Goal: Transaction & Acquisition: Register for event/course

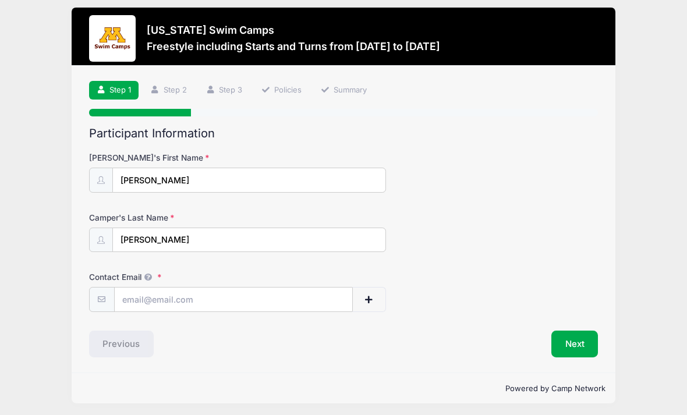
scroll to position [22, 0]
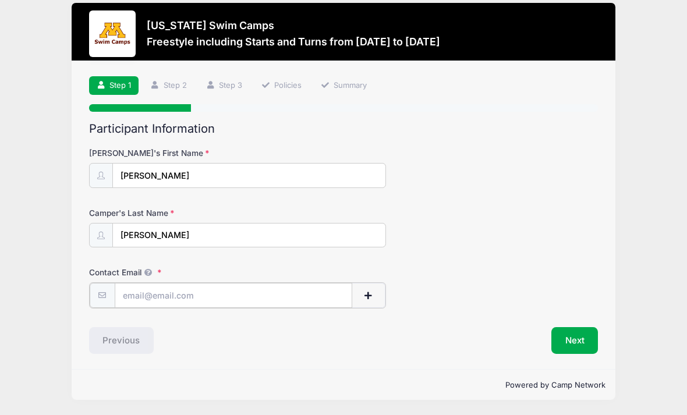
click at [146, 283] on input "Contact Email" at bounding box center [233, 295] width 237 height 25
click at [166, 284] on input "richardguttmann@gmail.com" at bounding box center [233, 295] width 237 height 25
type input "[PERSON_NAME][EMAIL_ADDRESS][PERSON_NAME][PERSON_NAME][DOMAIN_NAME]"
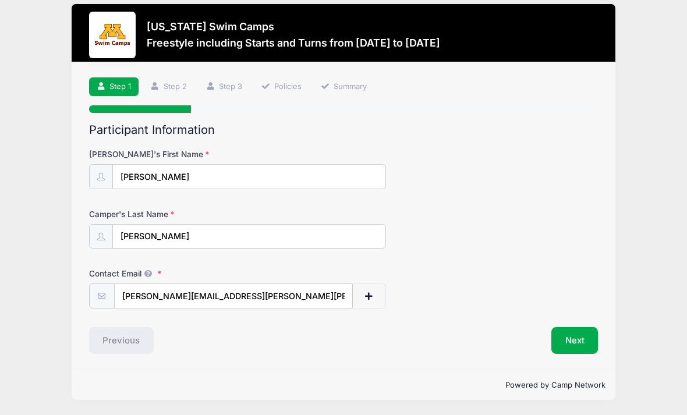
click at [578, 328] on button "Next" at bounding box center [574, 340] width 47 height 27
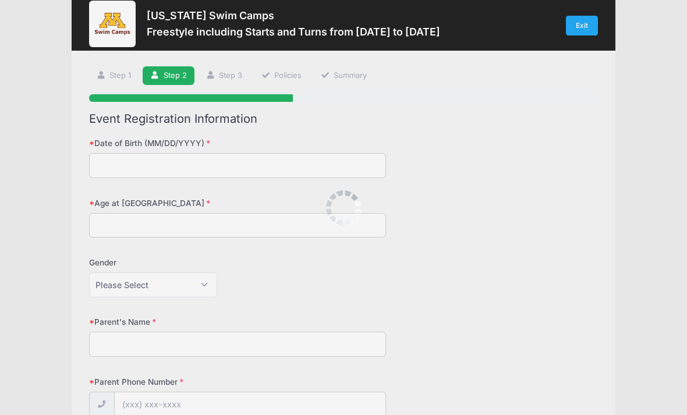
scroll to position [0, 0]
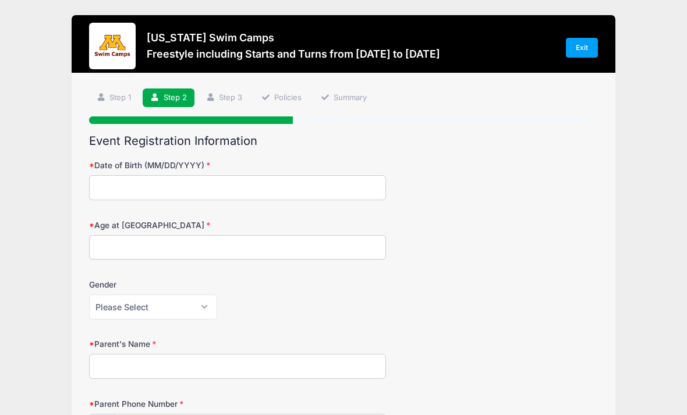
click at [340, 190] on input "Date of Birth (MM/DD/YYYY)" at bounding box center [237, 187] width 297 height 25
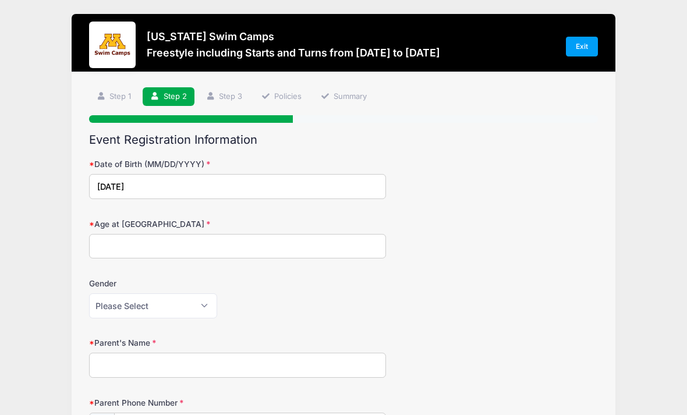
type input "02/28/2015"
click at [267, 238] on input "Age at Camp" at bounding box center [237, 246] width 297 height 25
type input "10"
click at [213, 304] on select "Please Select Female Male" at bounding box center [153, 305] width 128 height 25
select select "Female"
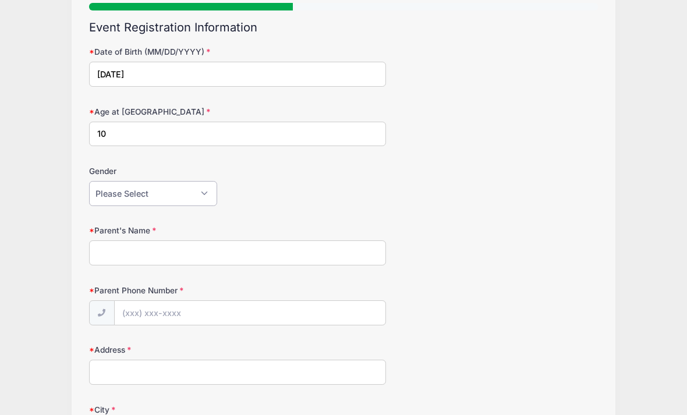
scroll to position [116, 0]
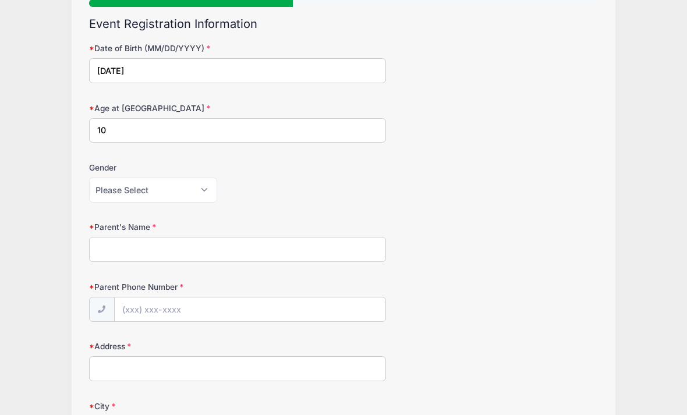
click at [341, 242] on input "Parent's Name" at bounding box center [237, 249] width 297 height 25
type input "Richard Guttmann"
click at [317, 299] on input "Parent Phone Number" at bounding box center [250, 309] width 271 height 25
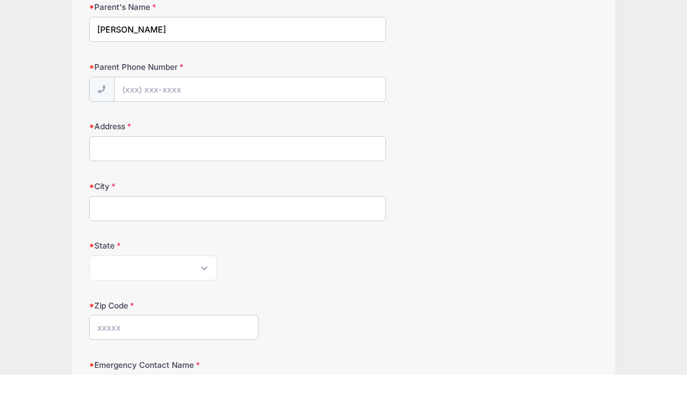
type input "Saint Paul"
select select "MN"
type input "55105"
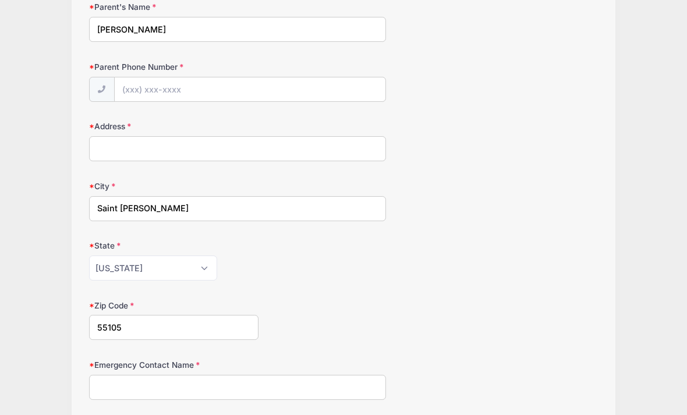
click at [314, 147] on input "Address" at bounding box center [237, 148] width 297 height 25
type input "1811 Sargent Avenue"
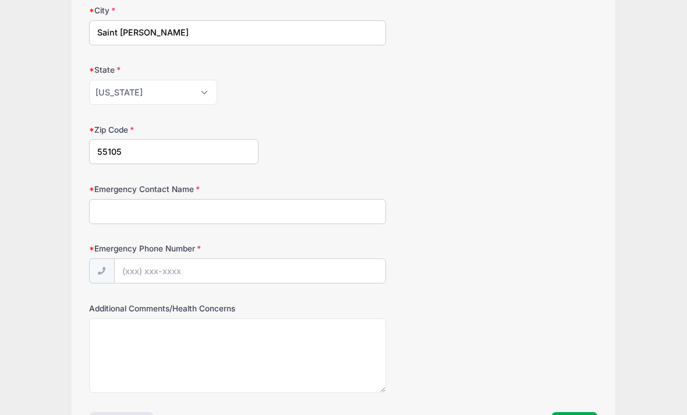
scroll to position [513, 0]
click at [350, 208] on input "Emergency Contact Name" at bounding box center [237, 210] width 297 height 25
type input "Silvia Guttmann"
click at [310, 270] on input "Emergency Phone Number" at bounding box center [250, 270] width 271 height 25
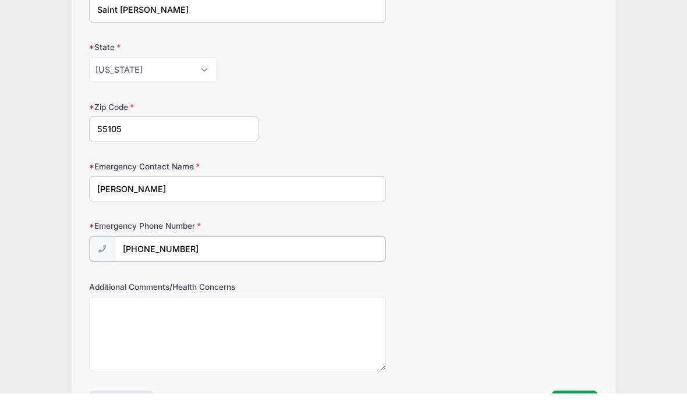
scroll to position [548, 0]
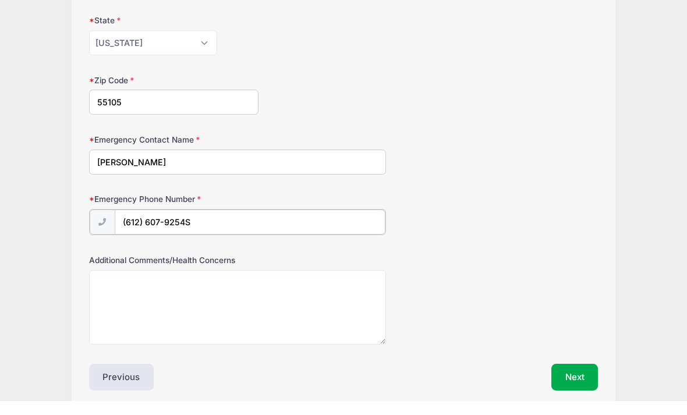
type input "(612) 607-9254"
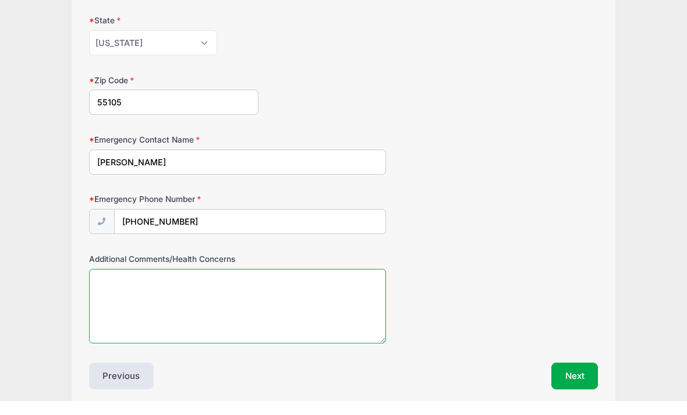
click at [293, 303] on textarea "Additional Comments/Health Concerns" at bounding box center [237, 320] width 297 height 75
type textarea "NA"
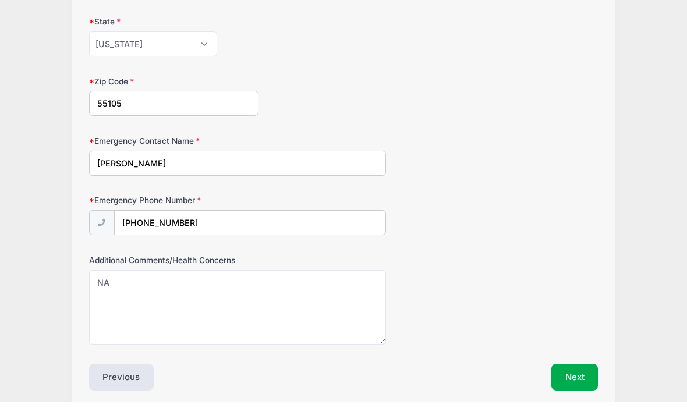
click at [581, 376] on button "Next" at bounding box center [574, 389] width 47 height 27
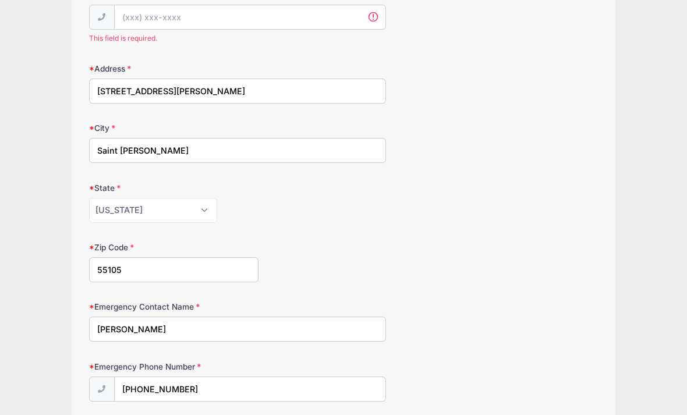
scroll to position [336, 0]
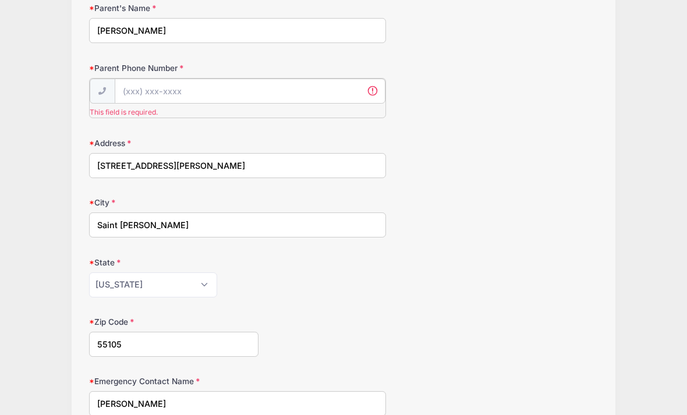
click at [333, 84] on input "Parent Phone Number" at bounding box center [250, 91] width 271 height 25
type input "(612) 987-6393"
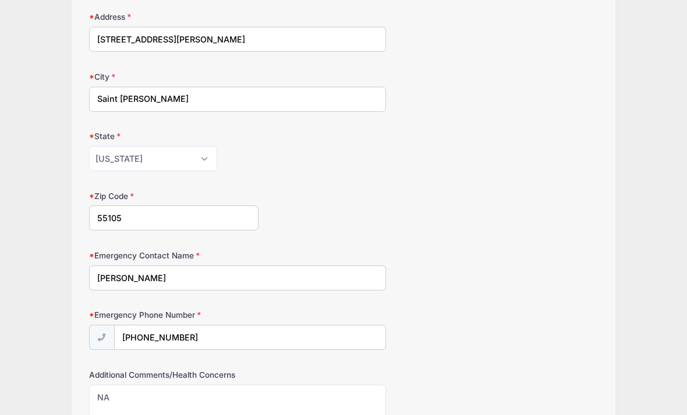
scroll to position [446, 0]
click at [209, 331] on input "(612) 987-6393" at bounding box center [250, 338] width 271 height 25
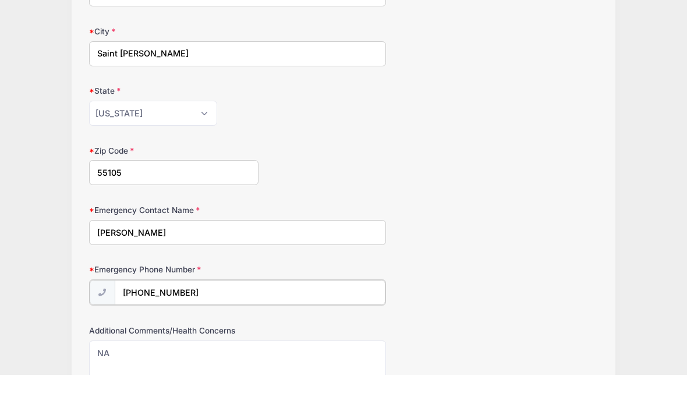
scroll to position [543, 0]
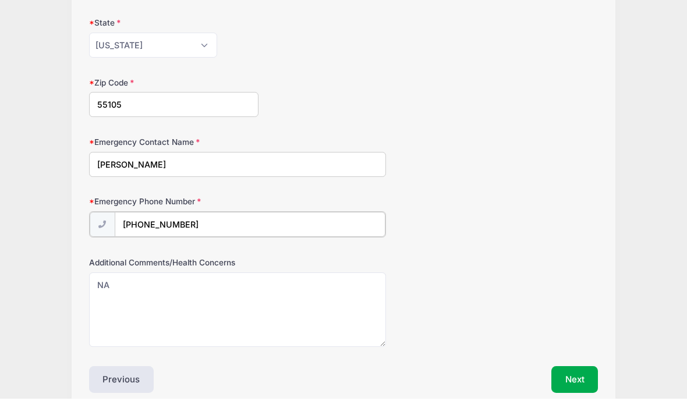
type input "(612) 607-9254"
click at [571, 382] on button "Next" at bounding box center [574, 394] width 47 height 27
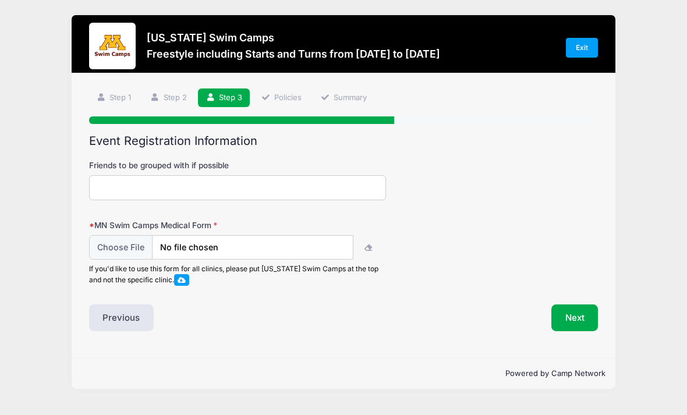
scroll to position [22, 0]
click at [345, 175] on input "Friends to be grouped with if possible" at bounding box center [237, 187] width 297 height 25
type input "Sophia Devitt"
click at [186, 276] on span at bounding box center [181, 279] width 8 height 6
click at [133, 235] on input "file" at bounding box center [221, 247] width 264 height 25
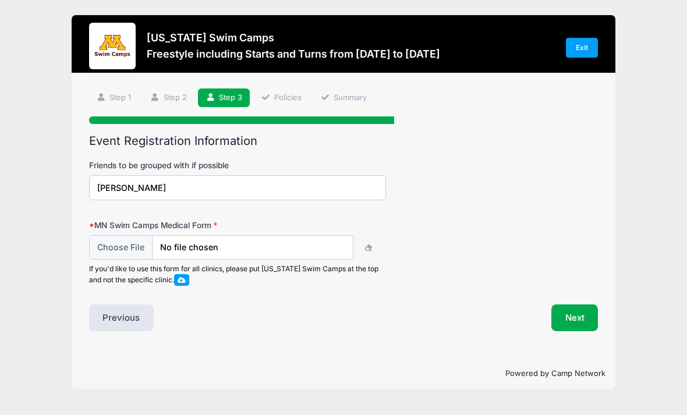
click at [580, 304] on button "Next" at bounding box center [574, 317] width 47 height 27
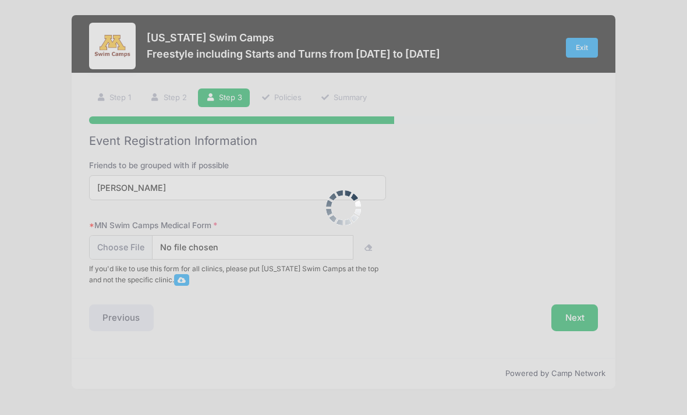
scroll to position [0, 0]
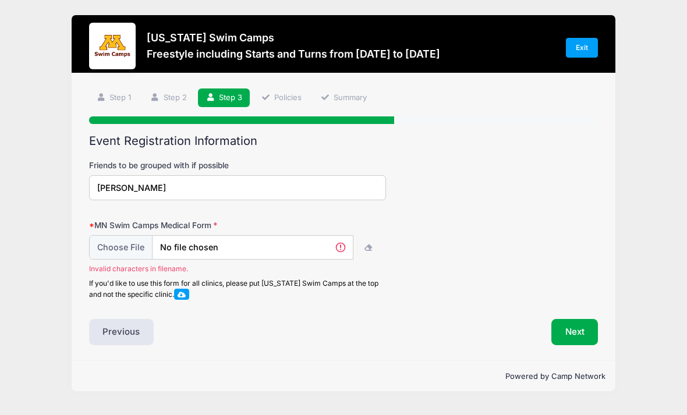
click at [127, 235] on input "file" at bounding box center [221, 247] width 264 height 25
type input "C:\fakepath\Guttmann_Lana_MedicalForm-2025.pdf"
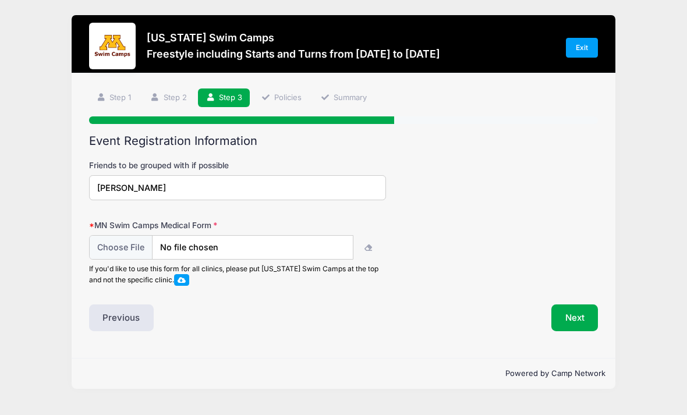
click at [574, 304] on button "Next" at bounding box center [574, 317] width 47 height 27
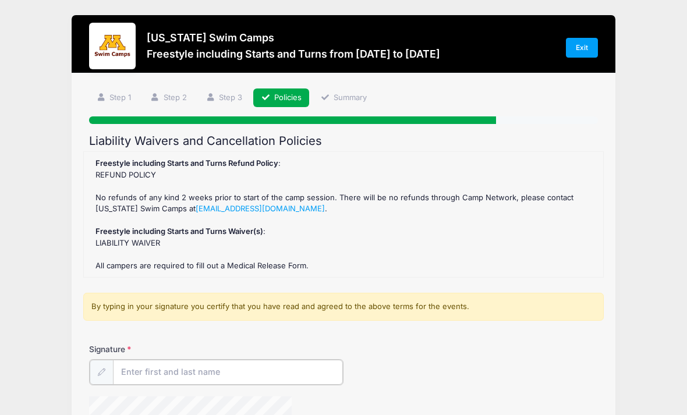
click at [277, 377] on input "Signature" at bounding box center [228, 372] width 230 height 25
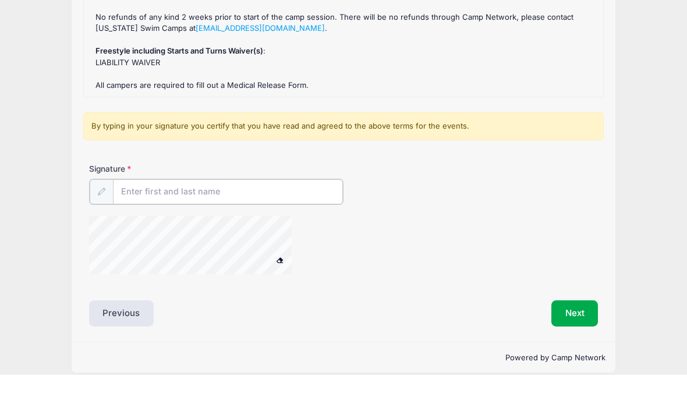
type input "Richard Guttmann"
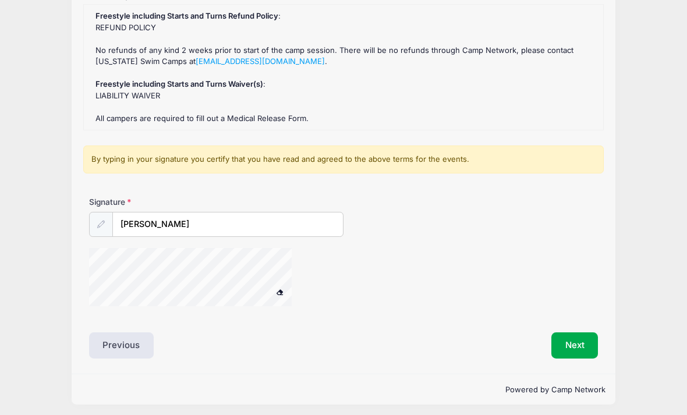
click at [578, 341] on button "Next" at bounding box center [574, 345] width 47 height 27
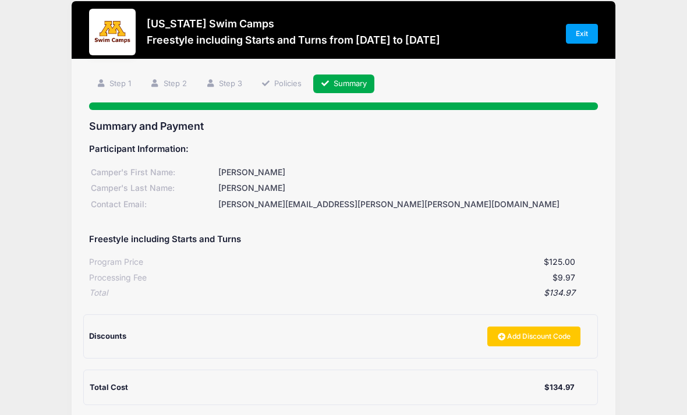
scroll to position [94, 0]
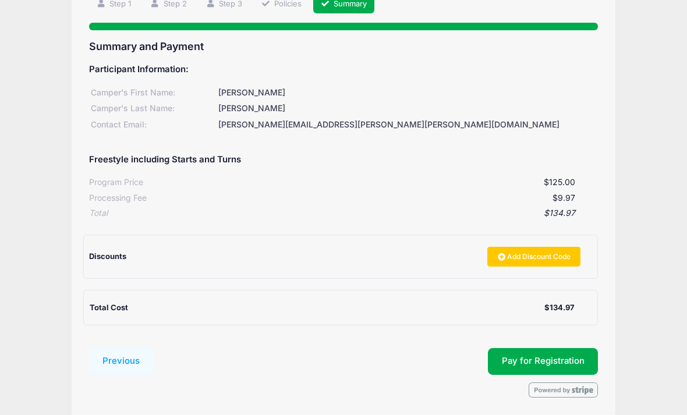
click at [547, 364] on button "Pay for Registration" at bounding box center [543, 361] width 111 height 27
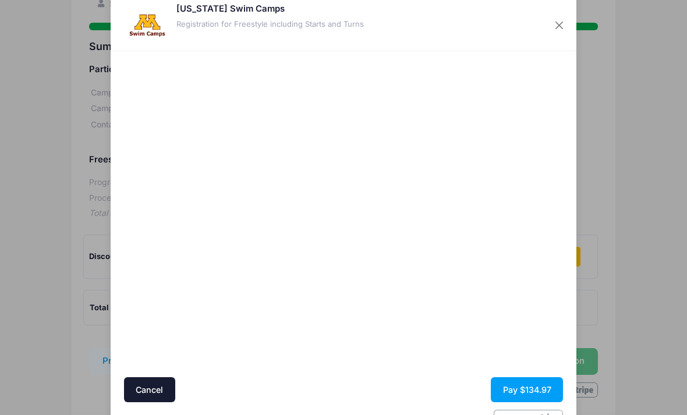
scroll to position [23, 0]
click at [525, 393] on button "Pay $134.97" at bounding box center [527, 390] width 72 height 25
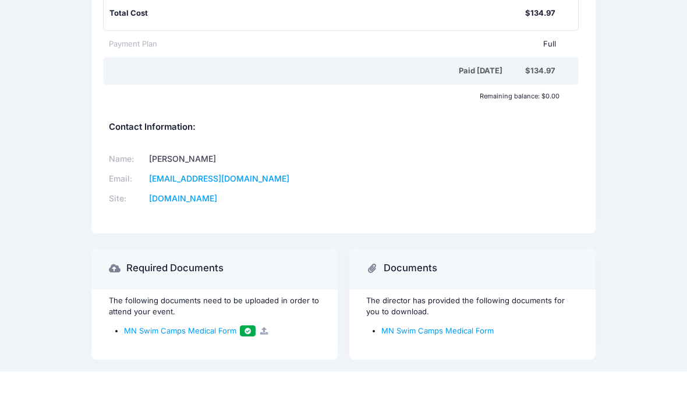
scroll to position [195, 0]
